Goal: Use online tool/utility: Utilize a website feature to perform a specific function

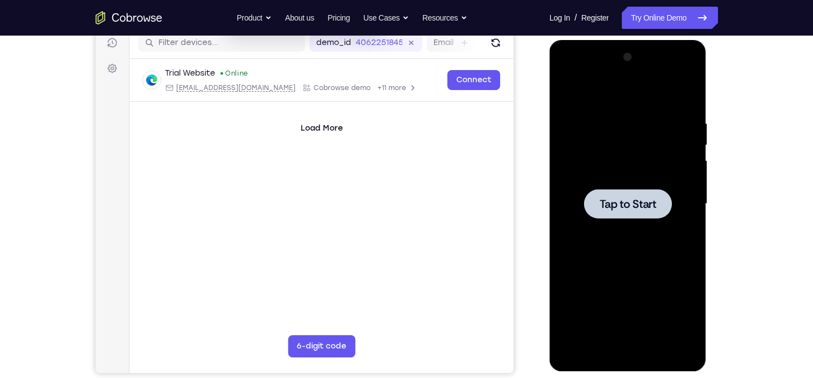
click at [627, 212] on div at bounding box center [628, 203] width 88 height 29
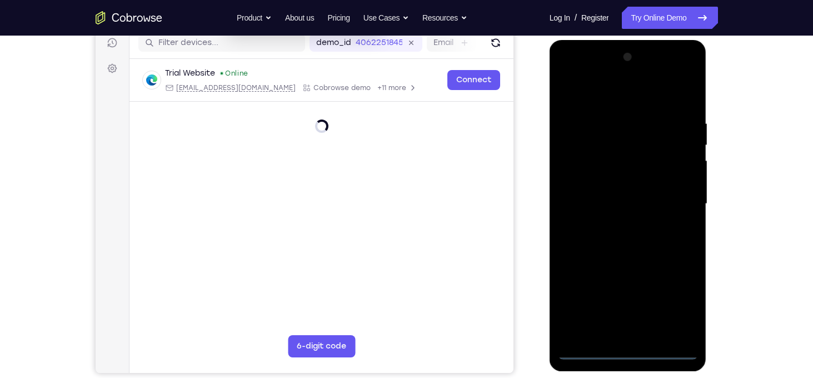
click at [629, 351] on div at bounding box center [628, 203] width 140 height 311
click at [683, 296] on div at bounding box center [628, 203] width 140 height 311
click at [601, 89] on div at bounding box center [628, 203] width 140 height 311
click at [676, 200] on div at bounding box center [628, 203] width 140 height 311
click at [639, 334] on div at bounding box center [628, 203] width 140 height 311
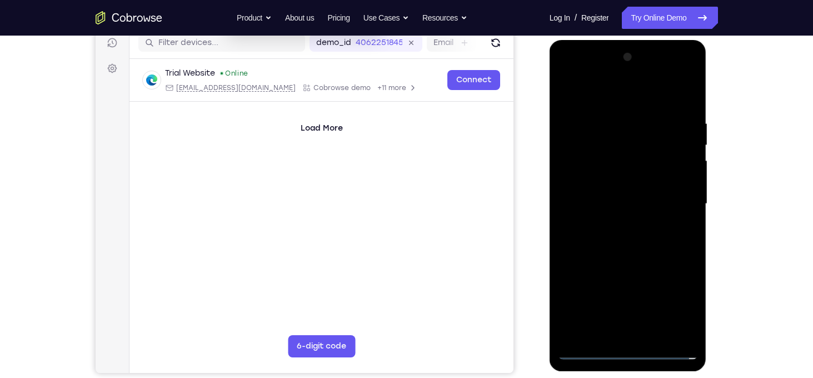
click at [625, 198] on div at bounding box center [628, 203] width 140 height 311
click at [667, 311] on div at bounding box center [628, 203] width 140 height 311
click at [676, 270] on div at bounding box center [628, 203] width 140 height 311
click at [642, 288] on div at bounding box center [628, 203] width 140 height 311
click at [671, 311] on div at bounding box center [628, 203] width 140 height 311
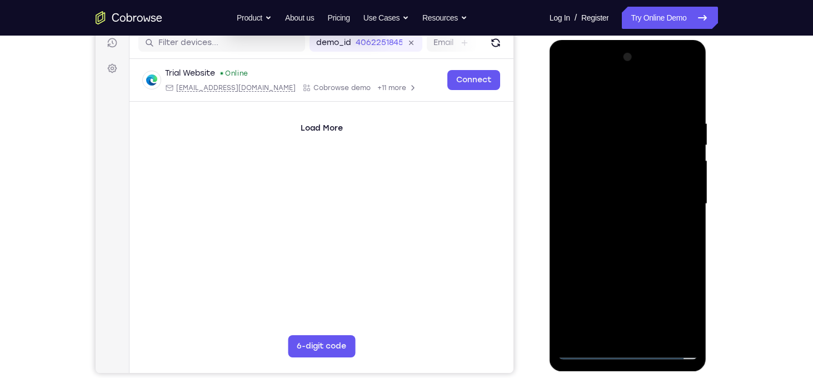
click at [675, 274] on div at bounding box center [628, 203] width 140 height 311
click at [651, 271] on div at bounding box center [628, 203] width 140 height 311
click at [603, 291] on div at bounding box center [628, 203] width 140 height 311
click at [568, 332] on div at bounding box center [628, 203] width 140 height 311
click at [663, 268] on div at bounding box center [628, 203] width 140 height 311
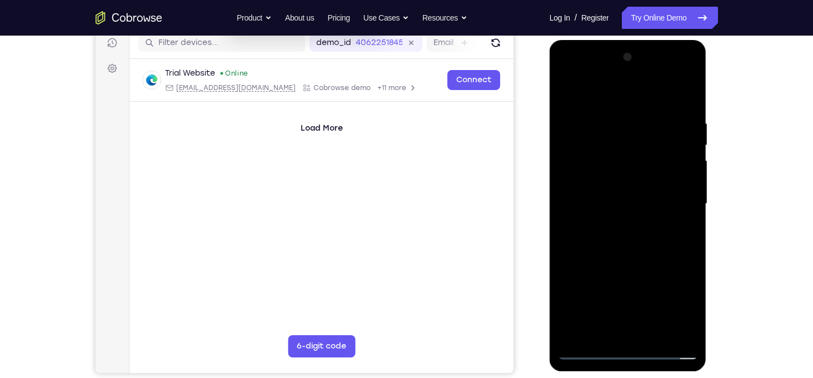
click at [650, 268] on div at bounding box center [628, 203] width 140 height 311
click at [637, 270] on div at bounding box center [628, 203] width 140 height 311
click at [677, 271] on div at bounding box center [628, 203] width 140 height 311
click at [652, 180] on div at bounding box center [628, 203] width 140 height 311
click at [670, 311] on div at bounding box center [628, 203] width 140 height 311
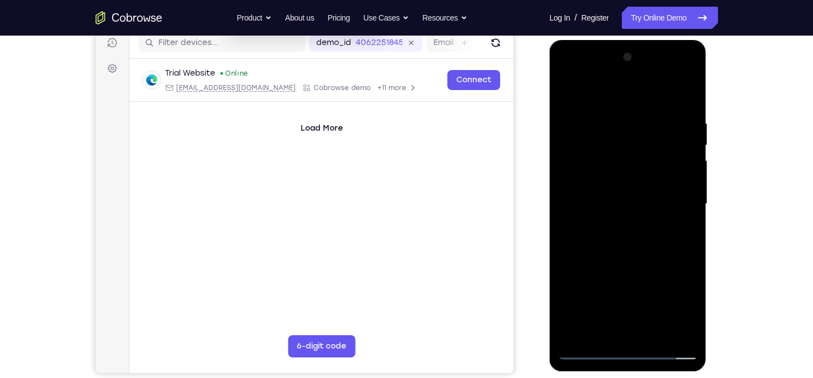
click at [676, 271] on div at bounding box center [628, 203] width 140 height 311
click at [642, 292] on div at bounding box center [628, 203] width 140 height 311
click at [669, 309] on div at bounding box center [628, 203] width 140 height 311
click at [679, 267] on div at bounding box center [628, 203] width 140 height 311
click at [647, 272] on div at bounding box center [628, 203] width 140 height 311
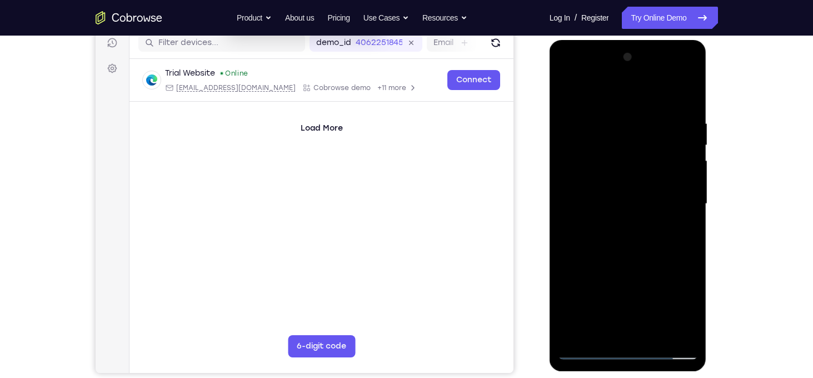
click at [602, 293] on div at bounding box center [628, 203] width 140 height 311
click at [564, 252] on div at bounding box center [628, 203] width 140 height 311
click at [583, 253] on div at bounding box center [628, 203] width 140 height 311
click at [567, 251] on div at bounding box center [628, 203] width 140 height 311
click at [625, 202] on div at bounding box center [628, 203] width 140 height 311
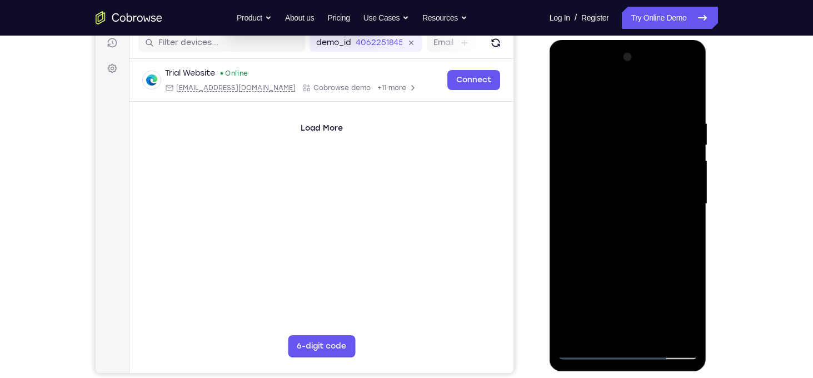
click at [634, 231] on div at bounding box center [628, 203] width 140 height 311
click at [624, 259] on div at bounding box center [628, 203] width 140 height 311
click at [641, 160] on div at bounding box center [628, 203] width 140 height 311
click at [670, 307] on div at bounding box center [628, 203] width 140 height 311
click at [674, 269] on div at bounding box center [628, 203] width 140 height 311
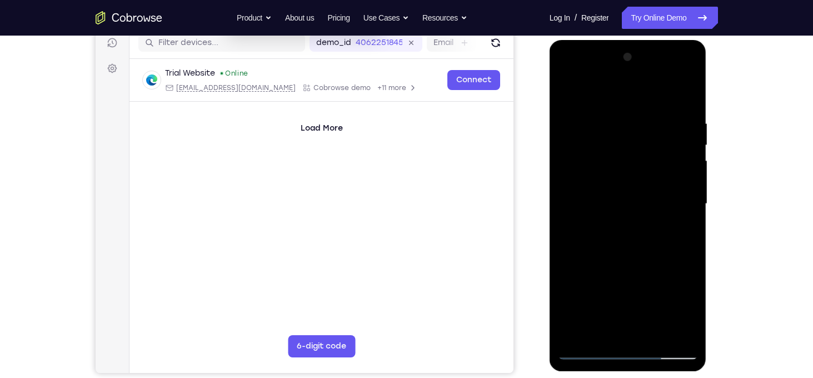
click at [640, 293] on div at bounding box center [628, 203] width 140 height 311
click at [669, 306] on div at bounding box center [628, 203] width 140 height 311
click at [677, 265] on div at bounding box center [628, 203] width 140 height 311
click at [651, 271] on div at bounding box center [628, 203] width 140 height 311
click at [601, 292] on div at bounding box center [628, 203] width 140 height 311
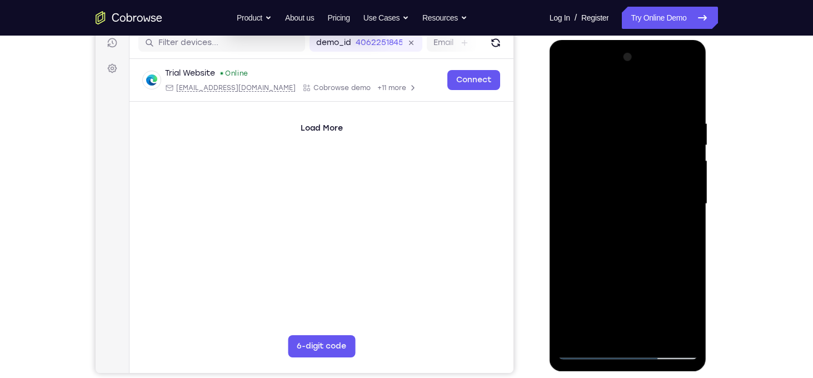
click at [567, 328] on div at bounding box center [628, 203] width 140 height 311
click at [659, 273] on div at bounding box center [628, 203] width 140 height 311
click at [647, 273] on div at bounding box center [628, 203] width 140 height 311
click at [636, 274] on div at bounding box center [628, 203] width 140 height 311
click at [680, 269] on div at bounding box center [628, 203] width 140 height 311
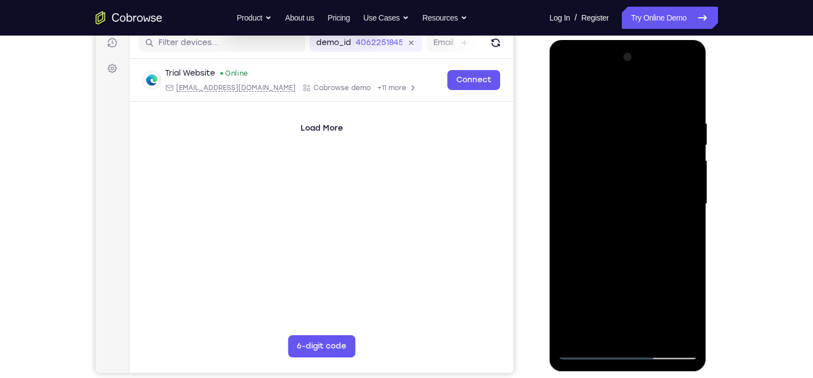
click at [648, 174] on div at bounding box center [628, 203] width 140 height 311
click at [634, 177] on div at bounding box center [628, 203] width 140 height 311
click at [669, 308] on div at bounding box center [628, 203] width 140 height 311
click at [678, 271] on div at bounding box center [628, 203] width 140 height 311
click at [641, 291] on div at bounding box center [628, 203] width 140 height 311
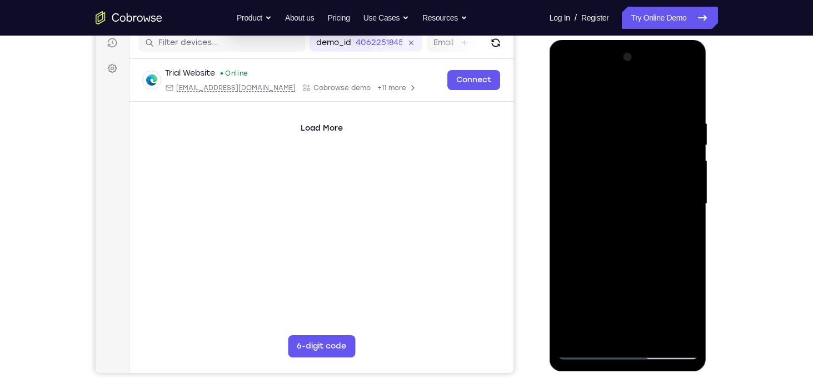
click at [665, 307] on div at bounding box center [628, 203] width 140 height 311
click at [676, 272] on div at bounding box center [628, 203] width 140 height 311
click at [649, 273] on div at bounding box center [628, 203] width 140 height 311
click at [601, 290] on div at bounding box center [628, 203] width 140 height 311
click at [569, 252] on div at bounding box center [628, 203] width 140 height 311
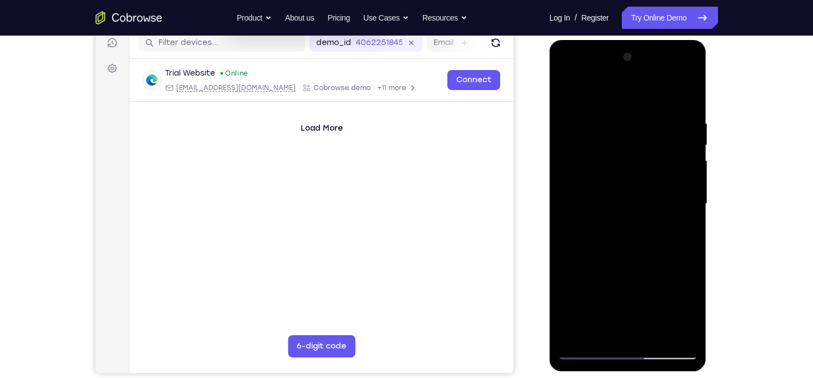
click at [578, 252] on div at bounding box center [628, 203] width 140 height 311
click at [565, 253] on div at bounding box center [628, 203] width 140 height 311
click at [611, 202] on div at bounding box center [628, 203] width 140 height 311
click at [620, 233] on div at bounding box center [628, 203] width 140 height 311
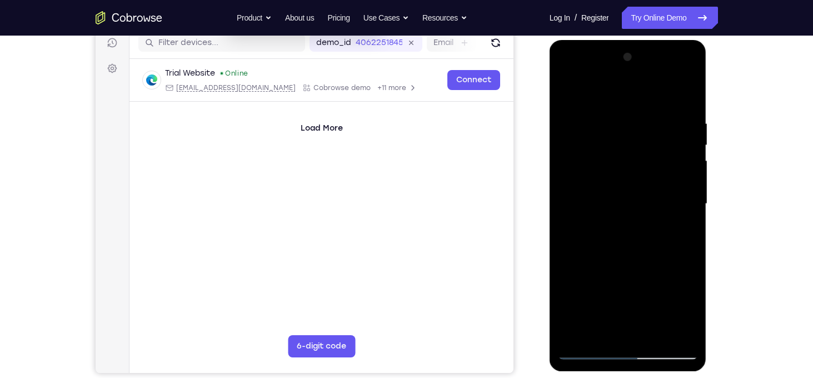
click at [620, 233] on div at bounding box center [628, 203] width 140 height 311
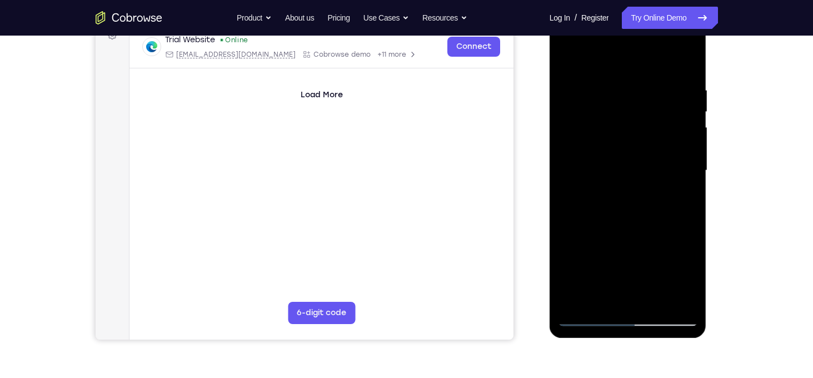
scroll to position [176, 0]
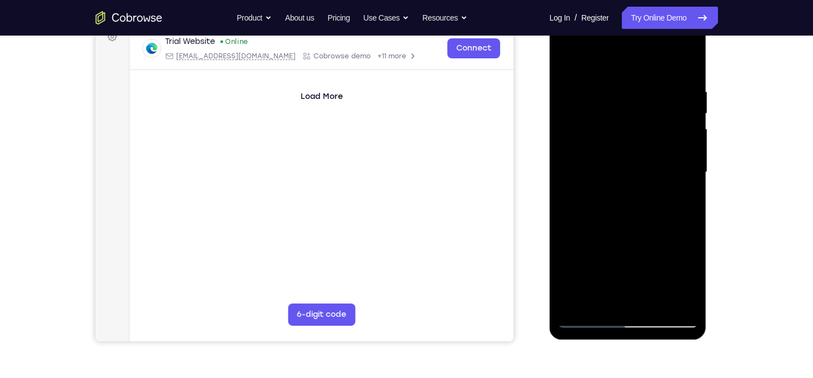
click at [585, 321] on div at bounding box center [628, 172] width 140 height 311
click at [632, 302] on div at bounding box center [628, 172] width 140 height 311
click at [639, 206] on div at bounding box center [628, 172] width 140 height 311
click at [620, 168] on div at bounding box center [628, 172] width 140 height 311
click at [605, 171] on div at bounding box center [628, 172] width 140 height 311
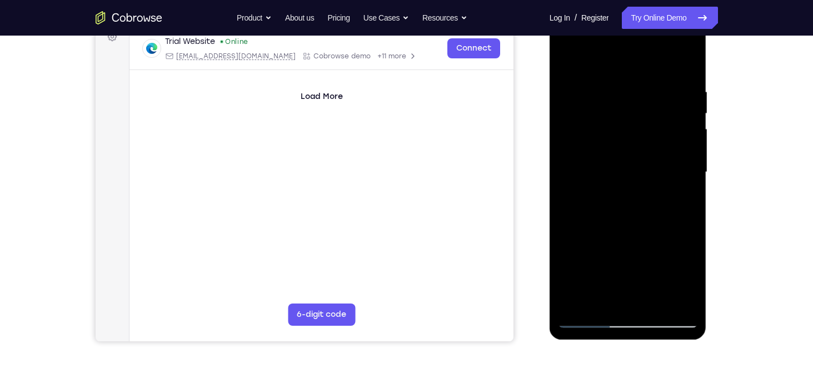
click at [630, 324] on div at bounding box center [628, 172] width 140 height 311
